Goal: Task Accomplishment & Management: Manage account settings

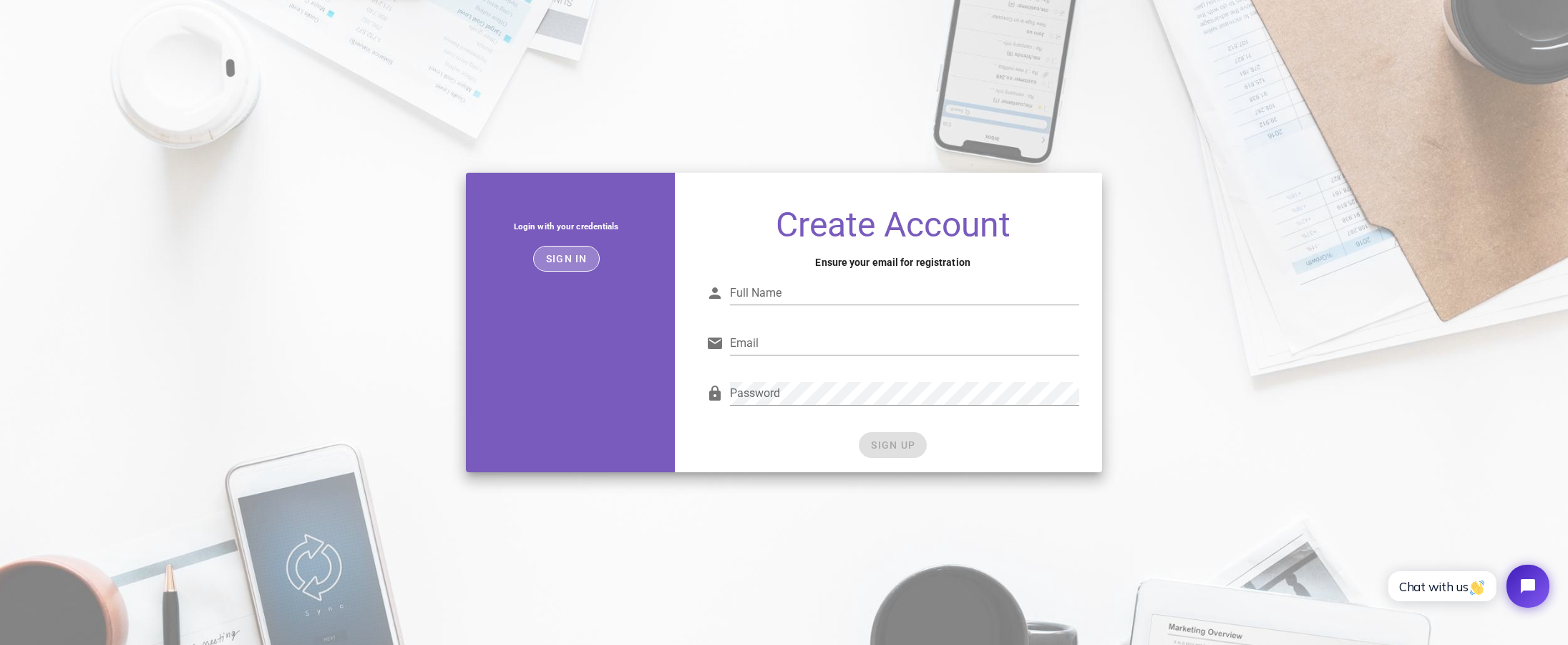
click at [564, 263] on span "Sign in" at bounding box center [566, 258] width 42 height 11
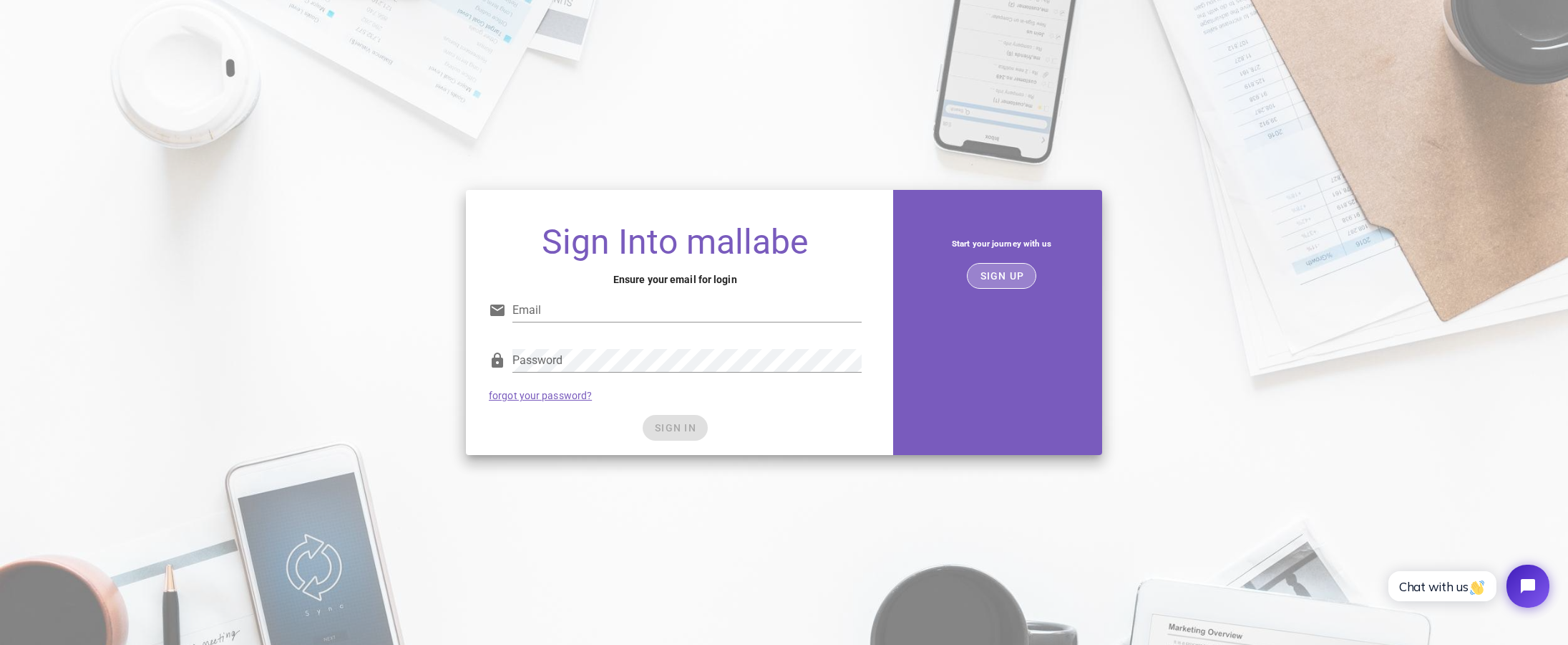
click at [988, 282] on button "SIGN UP" at bounding box center [1002, 276] width 70 height 26
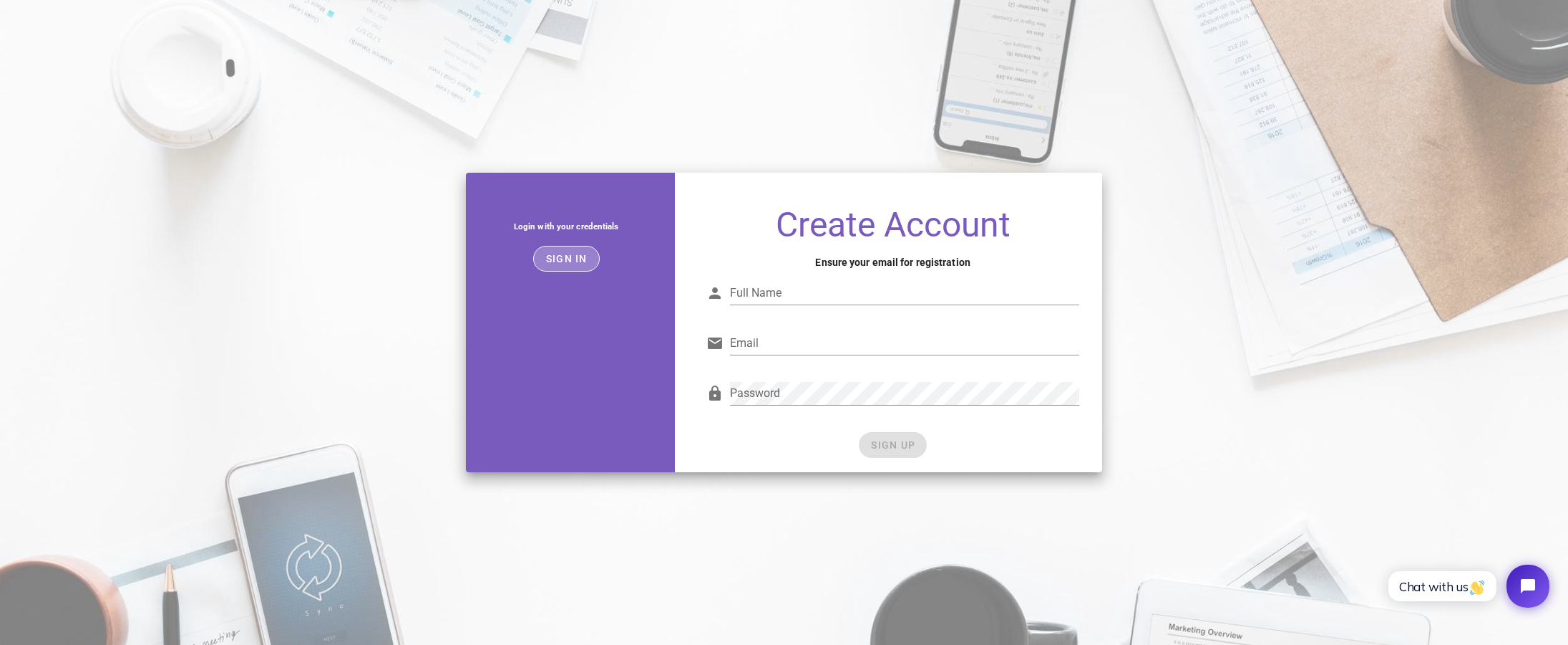
click at [589, 263] on button "Sign in" at bounding box center [566, 258] width 67 height 26
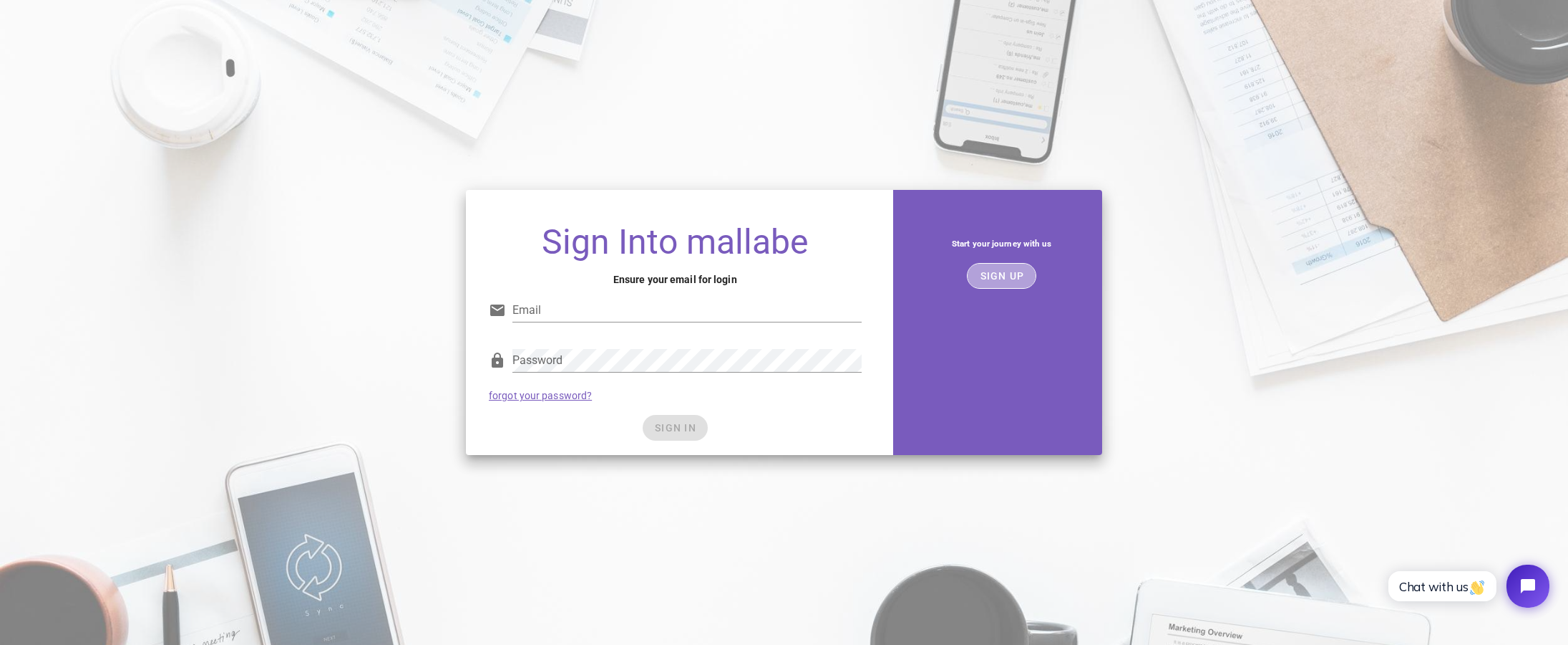
click at [1001, 283] on button "SIGN UP" at bounding box center [1002, 276] width 70 height 26
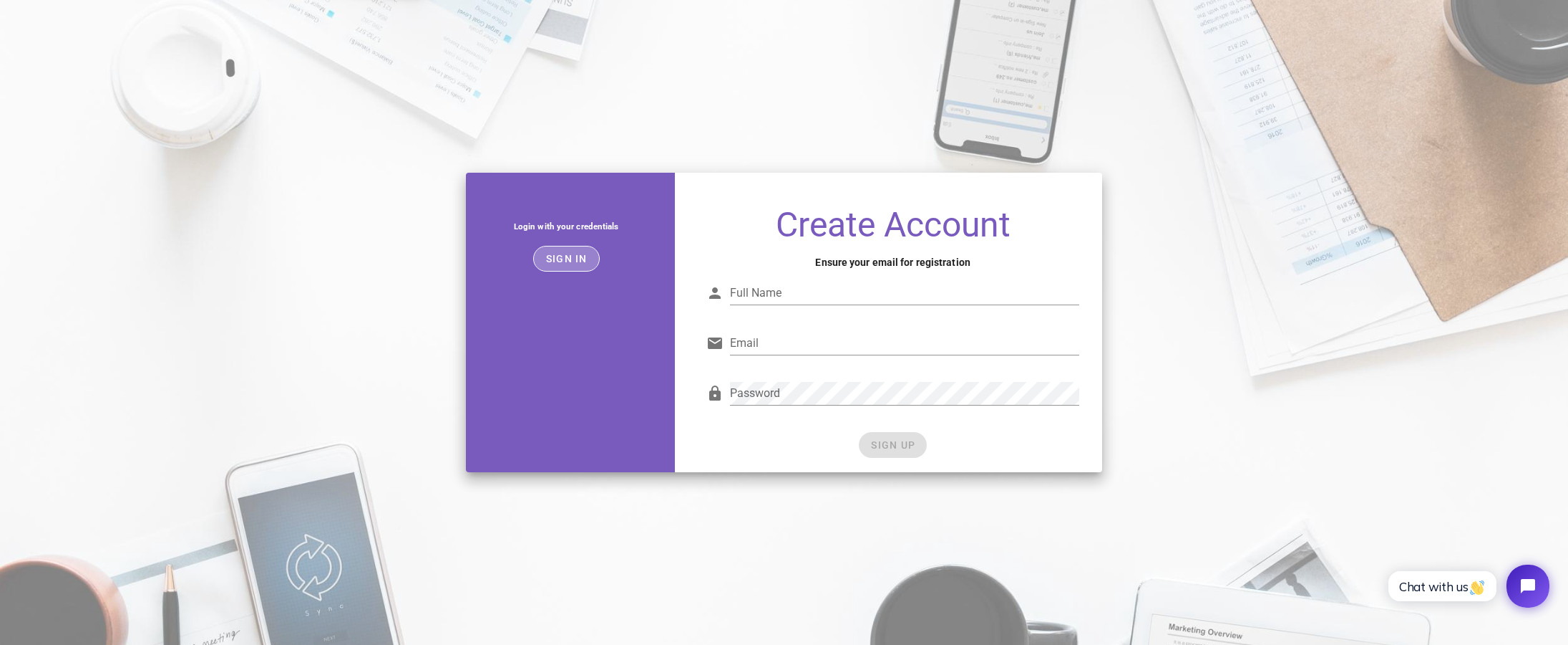
click at [574, 265] on button "Sign in" at bounding box center [566, 258] width 67 height 26
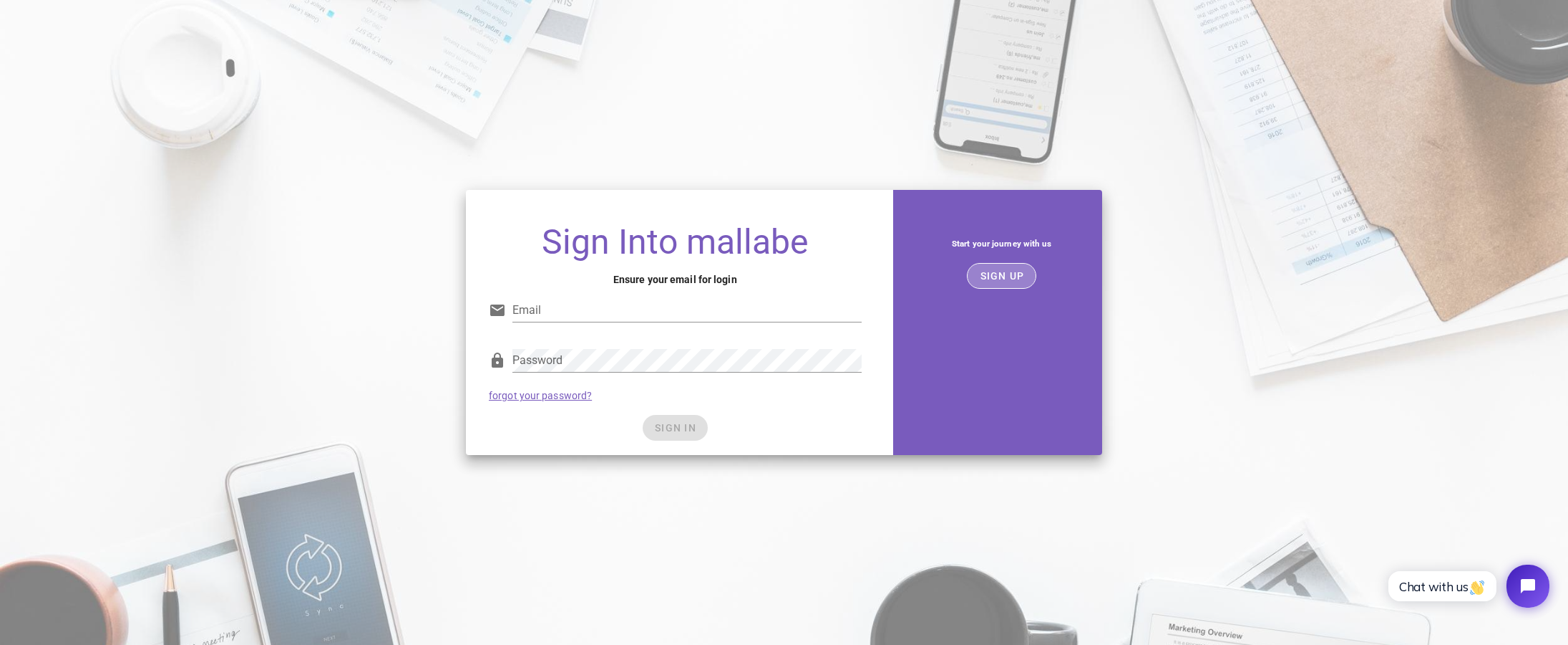
click at [1005, 286] on button "SIGN UP" at bounding box center [1002, 276] width 70 height 26
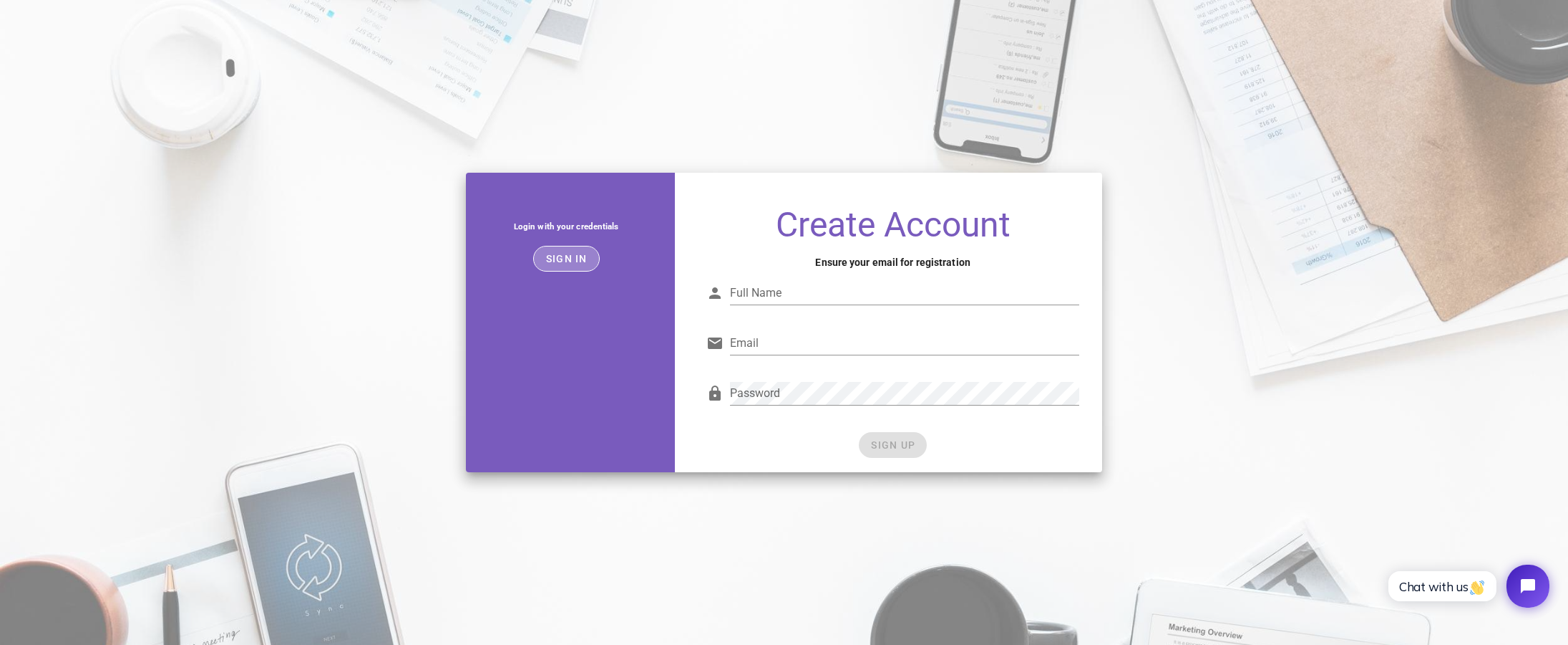
click at [586, 268] on button "Sign in" at bounding box center [566, 258] width 67 height 26
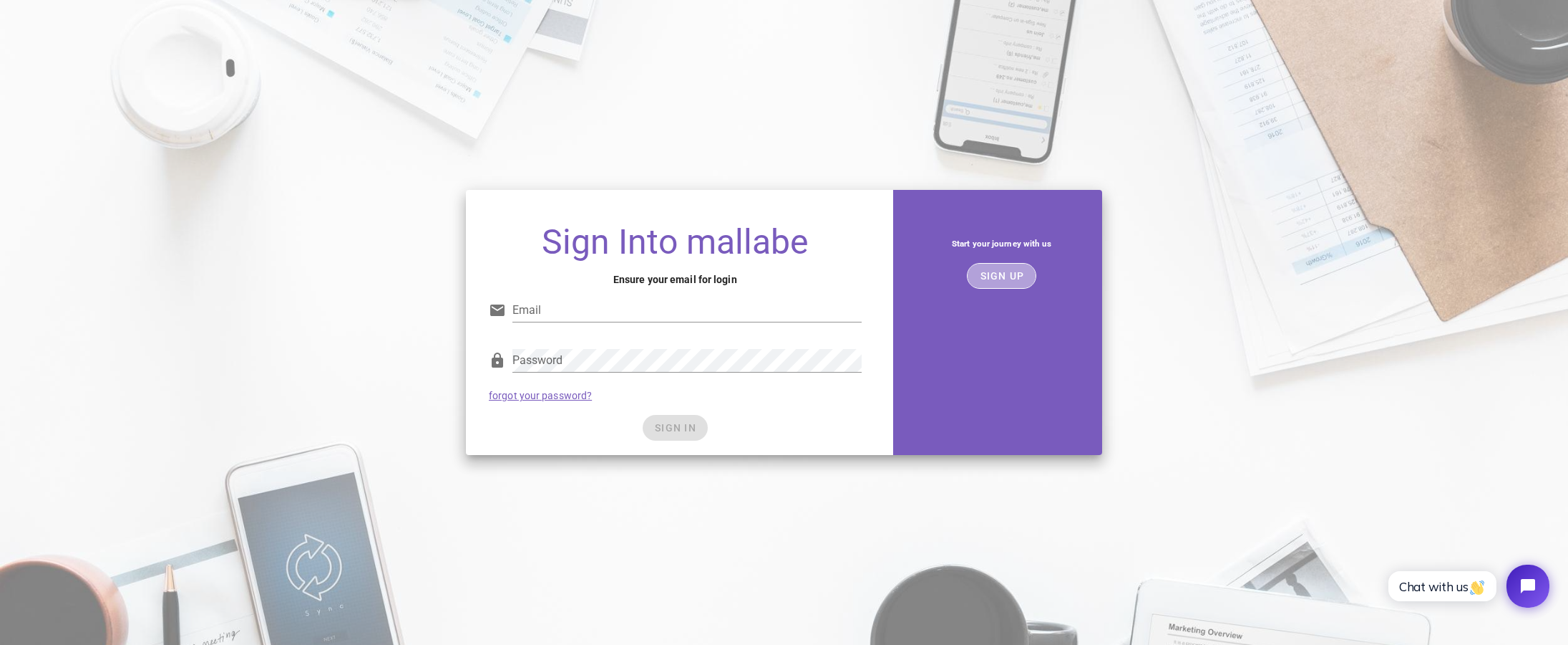
click at [1007, 277] on span "SIGN UP" at bounding box center [1001, 275] width 45 height 11
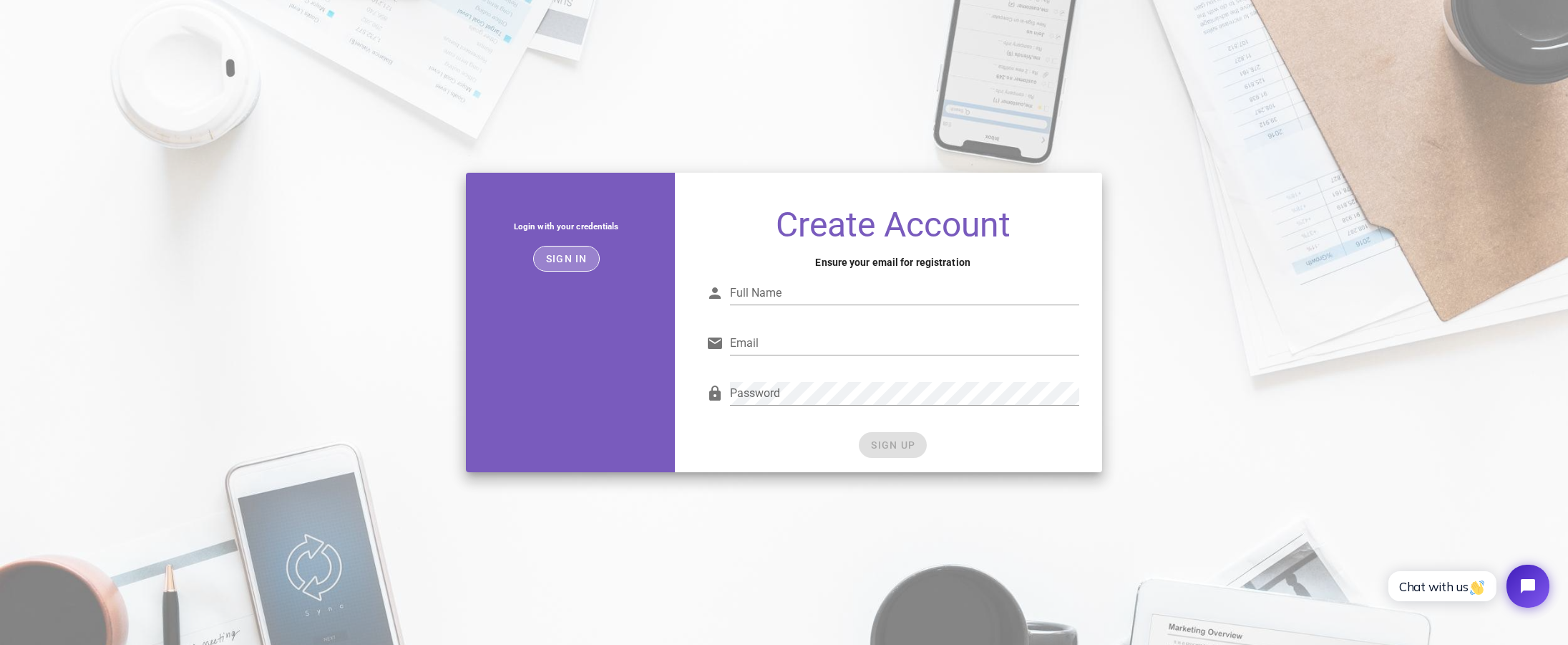
click at [585, 253] on span "Sign in" at bounding box center [566, 258] width 42 height 11
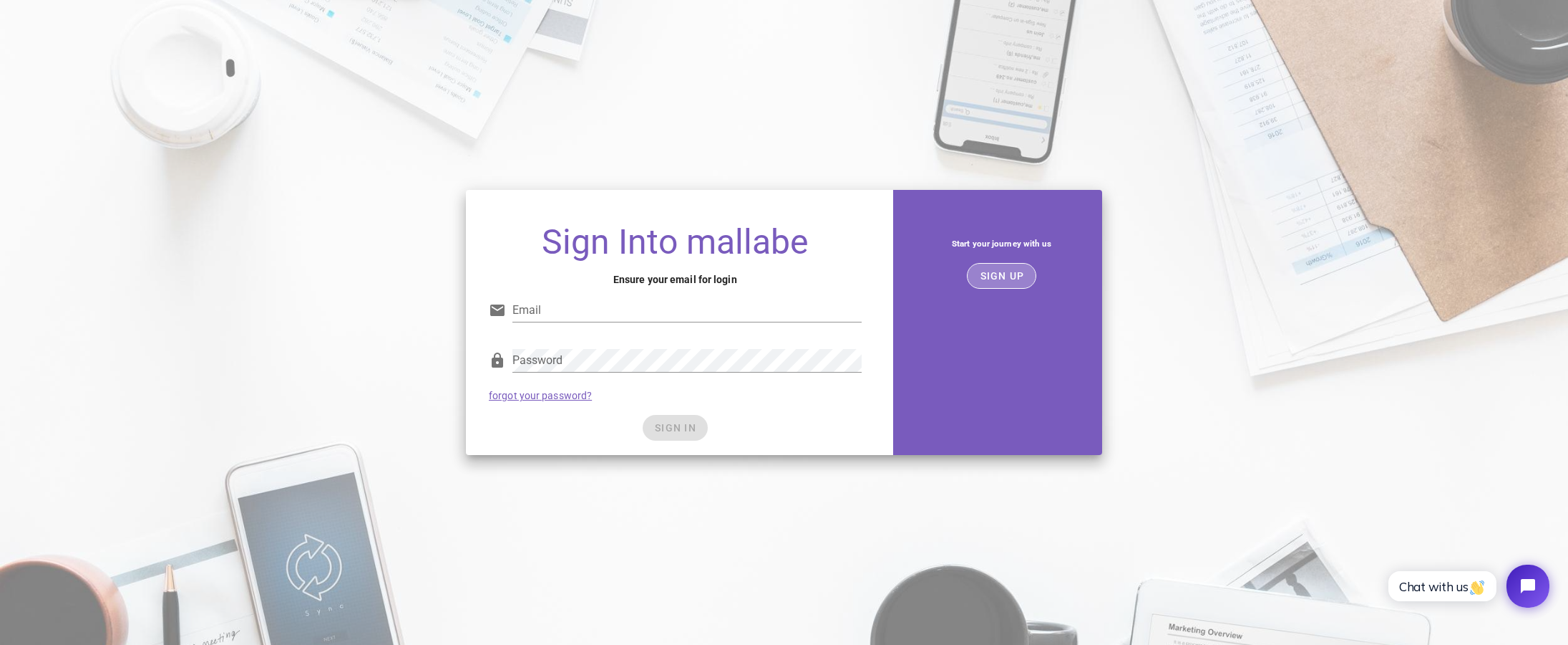
click at [993, 276] on span "SIGN UP" at bounding box center [1001, 275] width 45 height 11
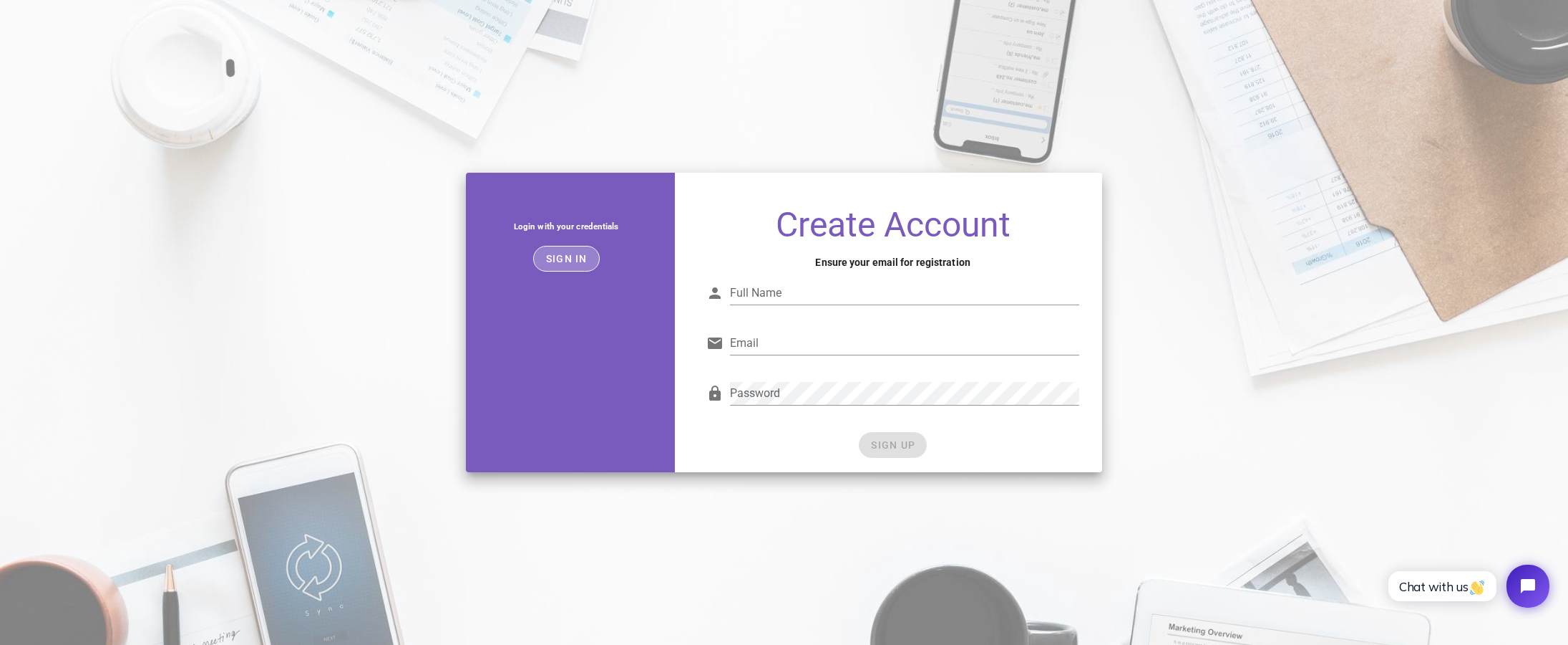
click at [589, 255] on button "Sign in" at bounding box center [566, 258] width 67 height 26
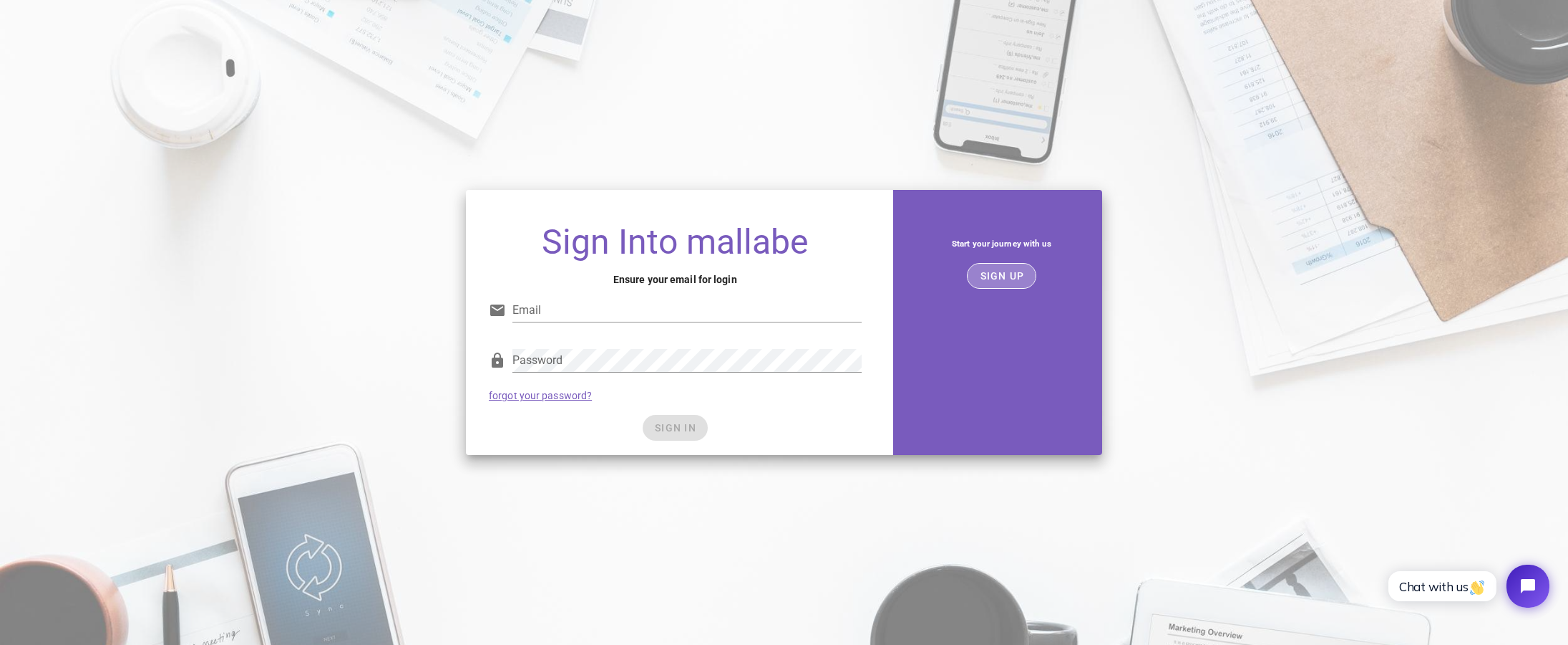
click at [990, 287] on button "SIGN UP" at bounding box center [1002, 276] width 70 height 26
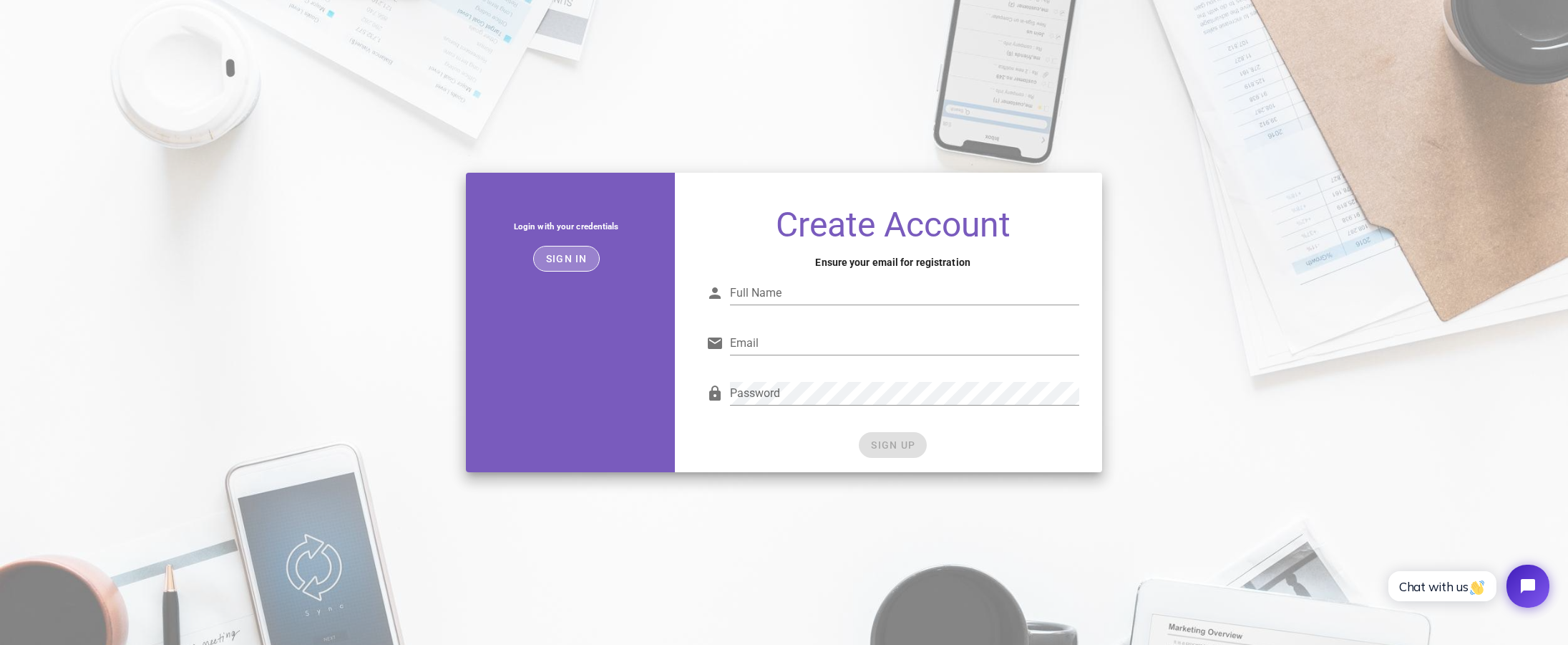
click at [571, 246] on button "Sign in" at bounding box center [566, 258] width 67 height 26
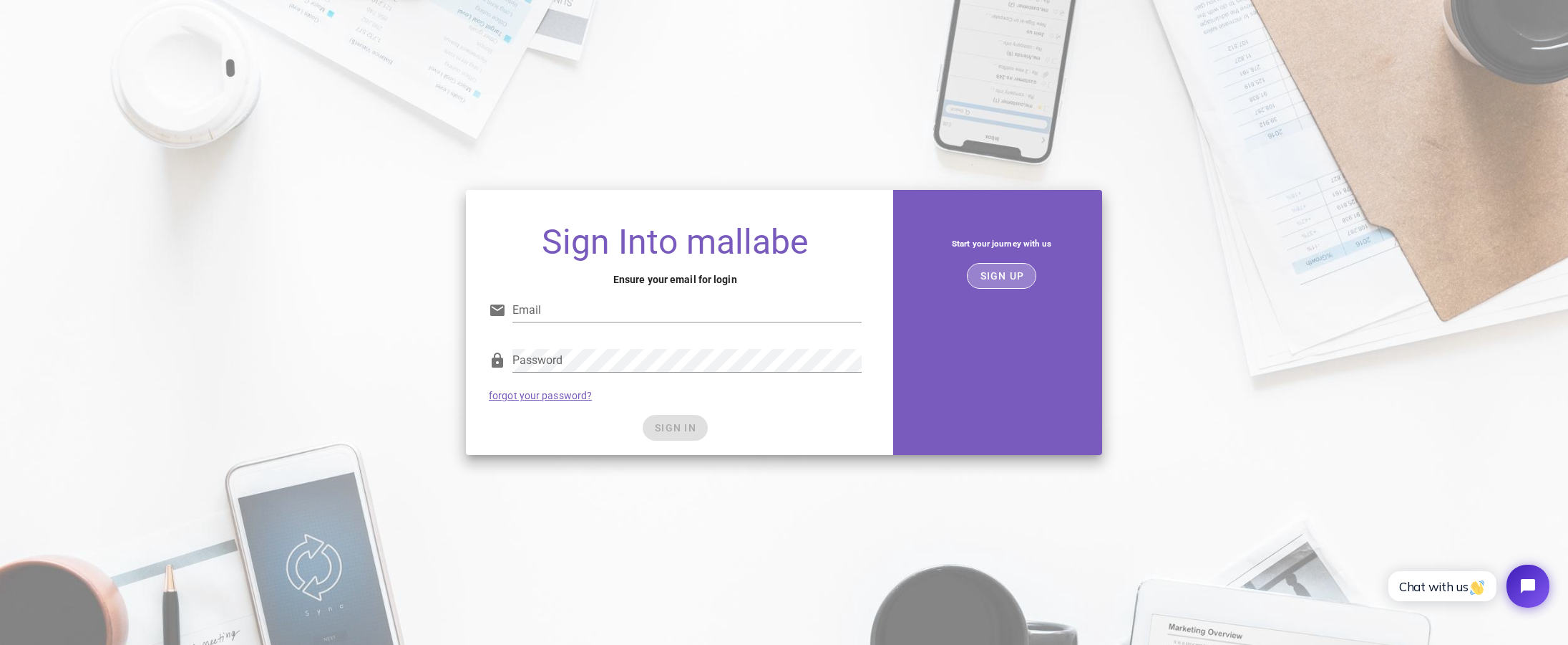
click at [1026, 273] on button "SIGN UP" at bounding box center [1002, 276] width 70 height 26
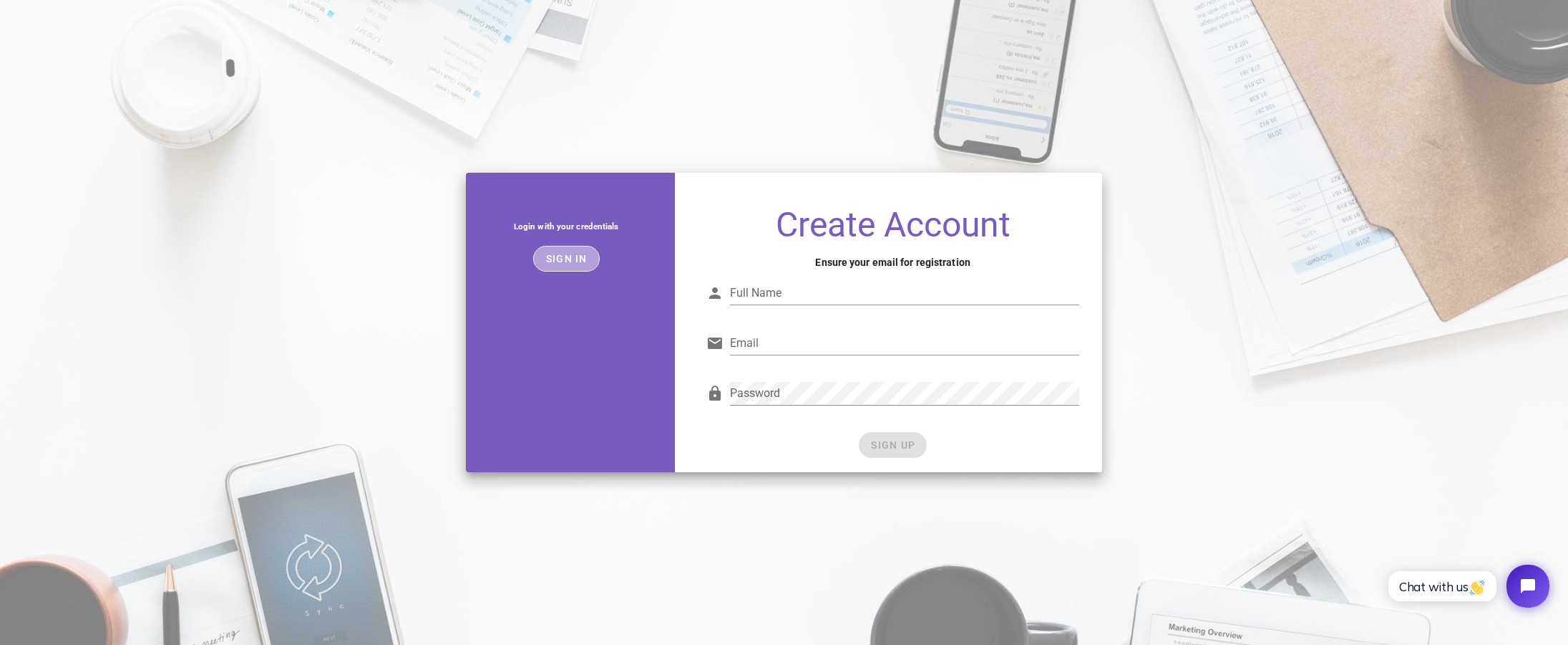
click at [552, 257] on span "Sign in" at bounding box center [566, 258] width 42 height 11
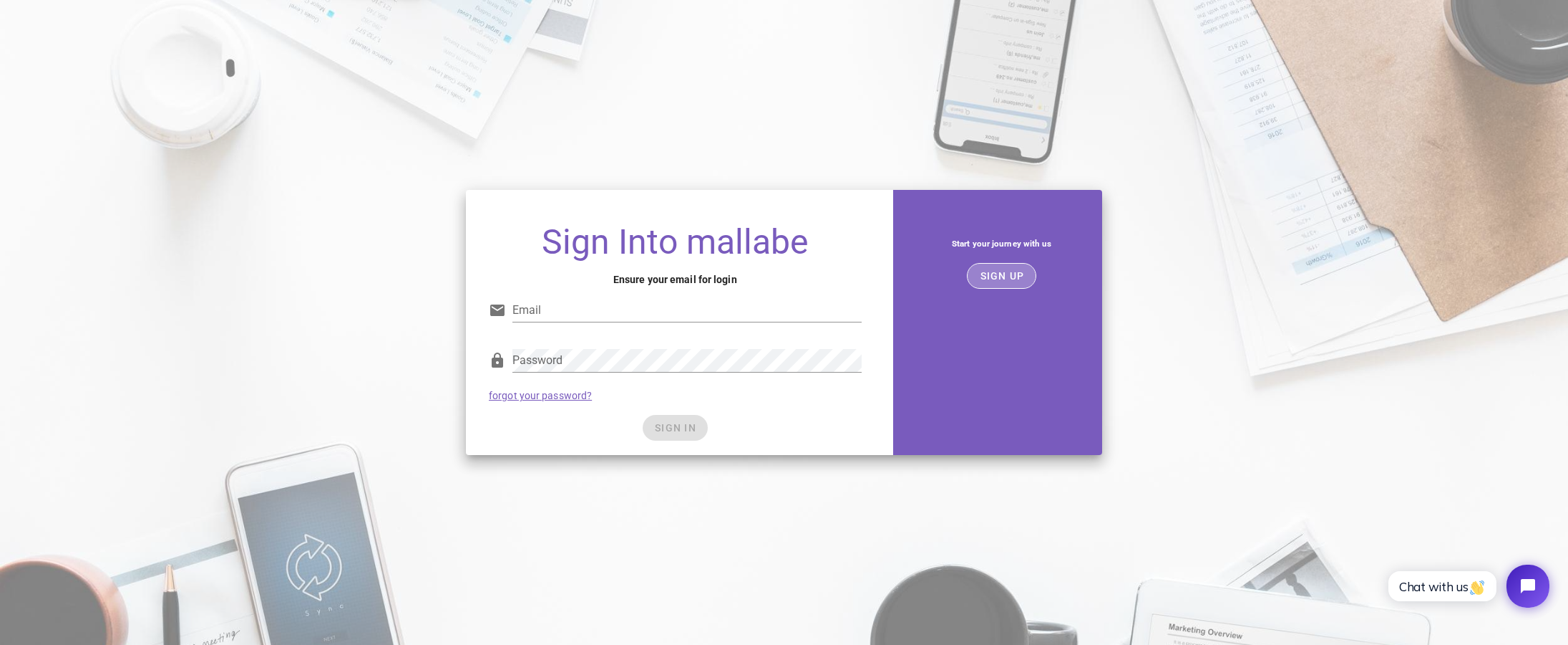
click at [1016, 273] on span "SIGN UP" at bounding box center [1001, 275] width 45 height 11
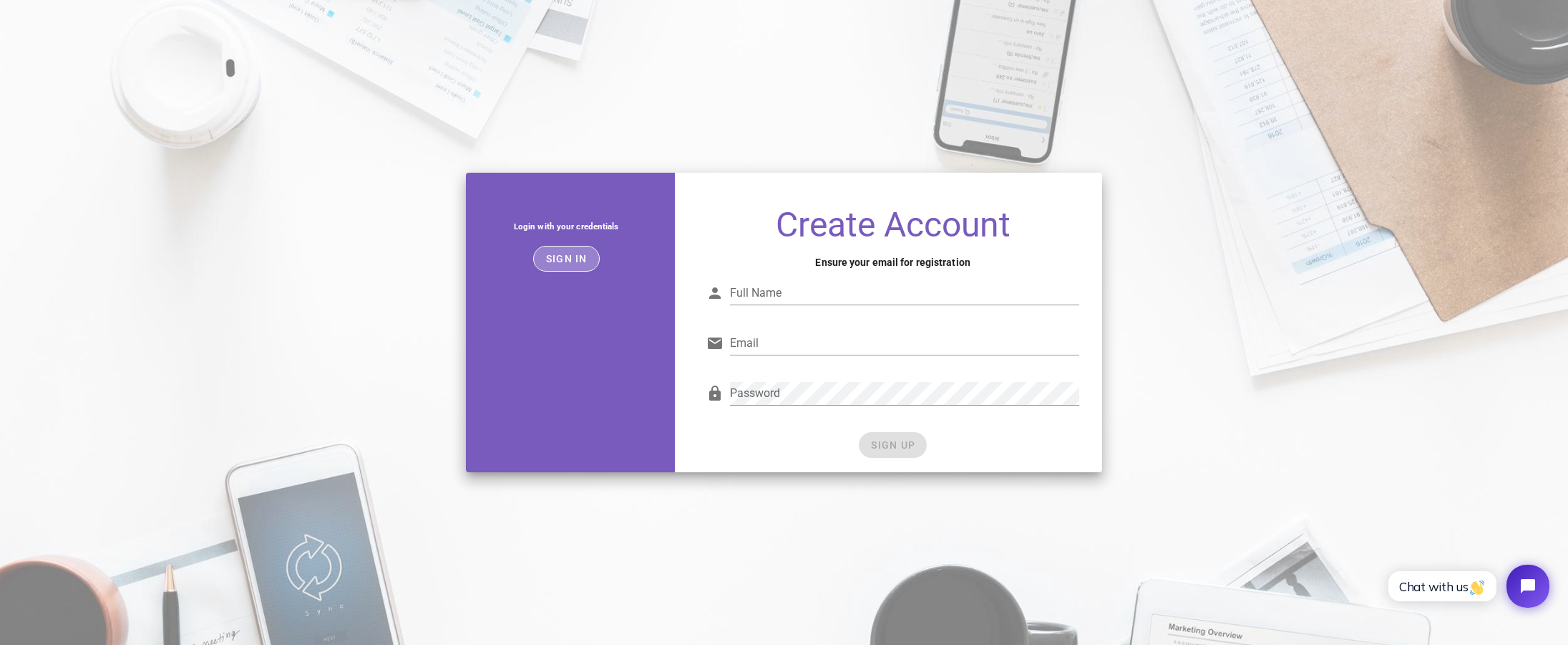
click at [575, 256] on span "Sign in" at bounding box center [566, 258] width 42 height 11
